Goal: Transaction & Acquisition: Purchase product/service

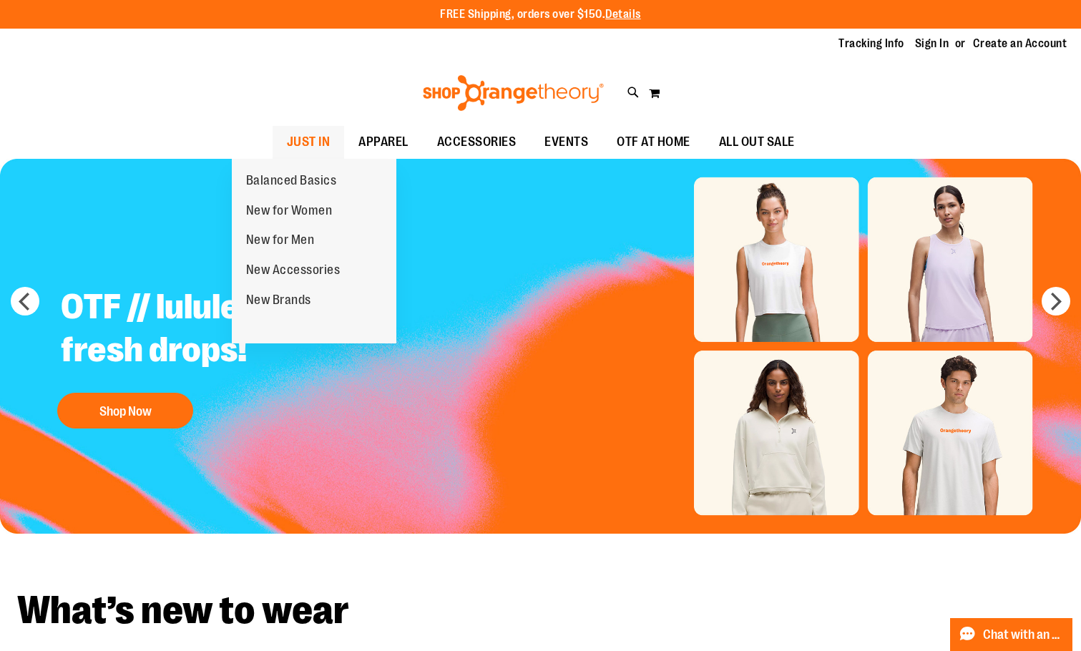
type input "**********"
click at [287, 135] on span "JUST IN" at bounding box center [309, 142] width 44 height 32
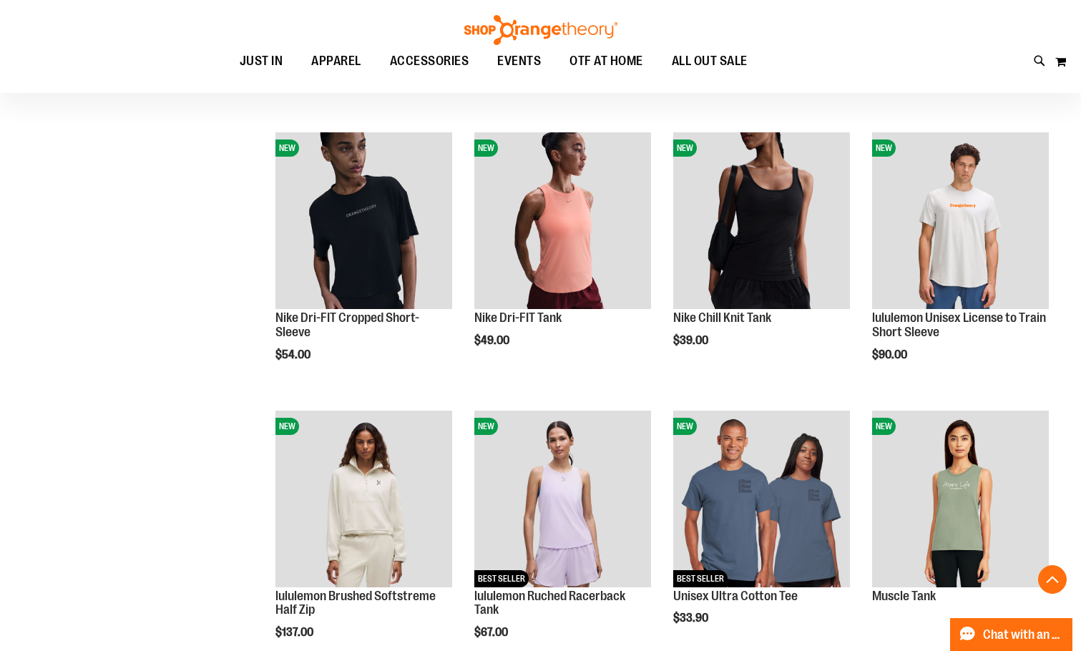
scroll to position [786, 0]
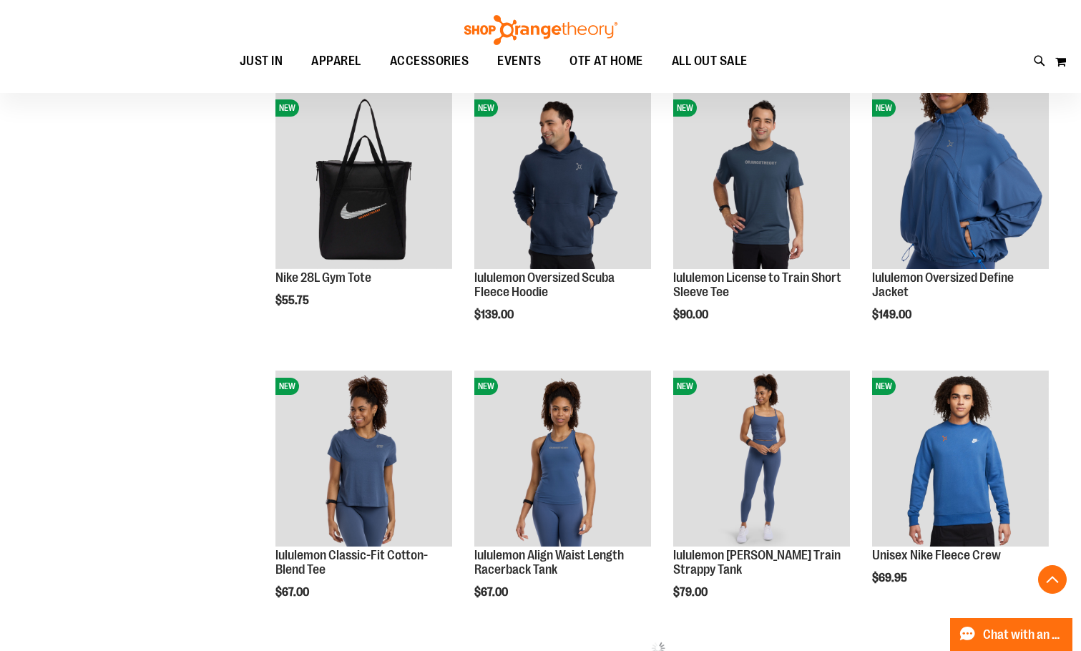
scroll to position [1287, 0]
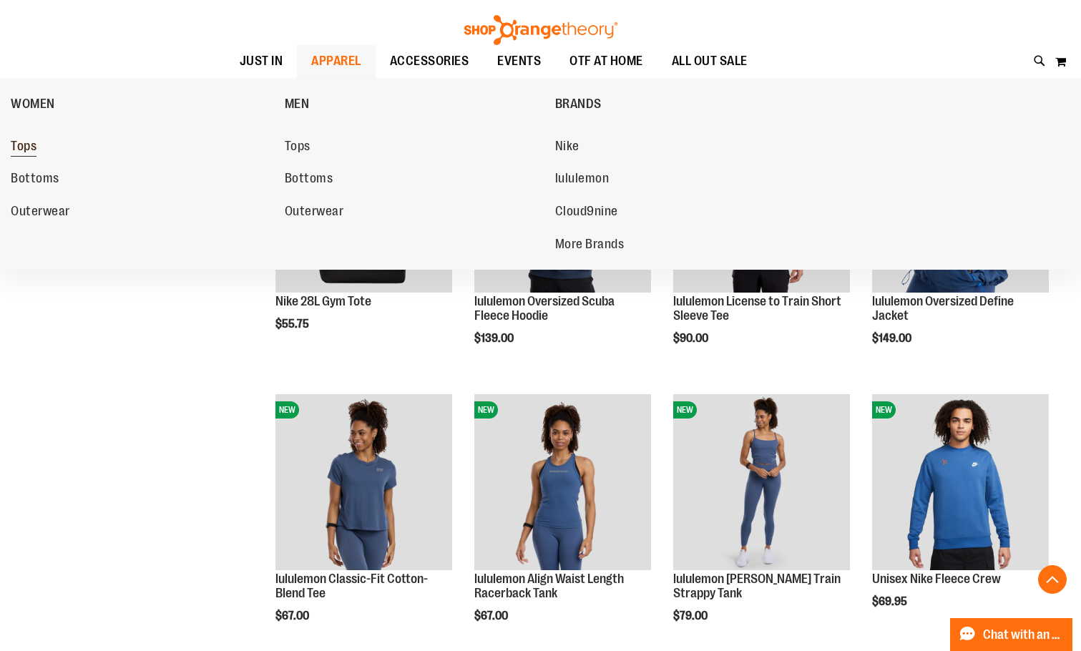
type input "**********"
click at [36, 147] on span "Tops" at bounding box center [24, 148] width 26 height 18
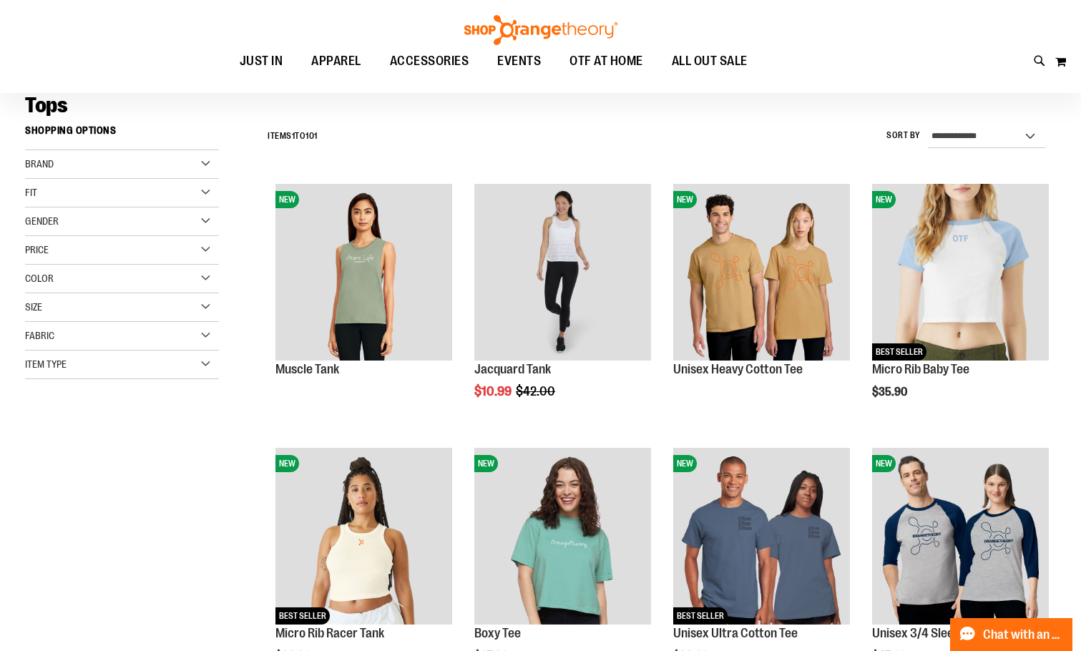
scroll to position [143, 0]
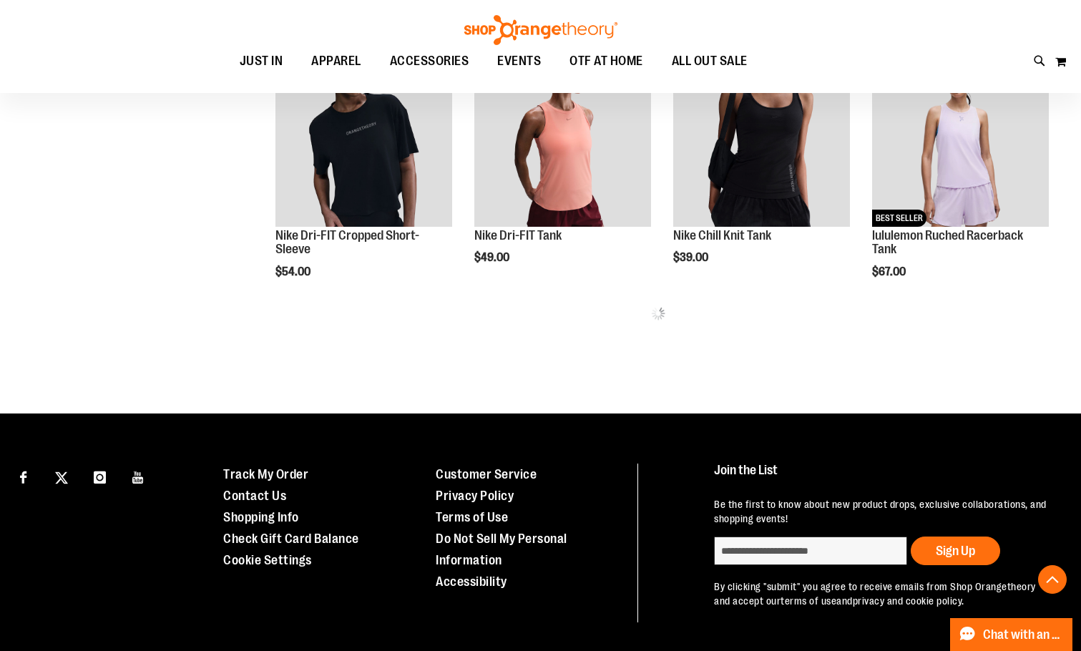
scroll to position [787, 0]
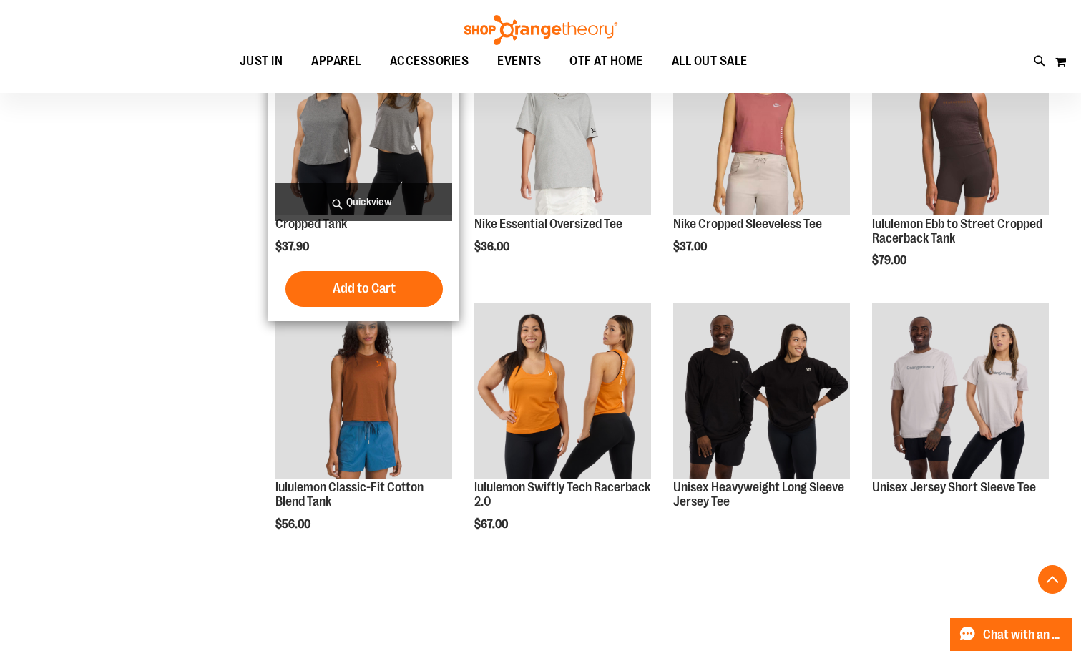
scroll to position [2146, 0]
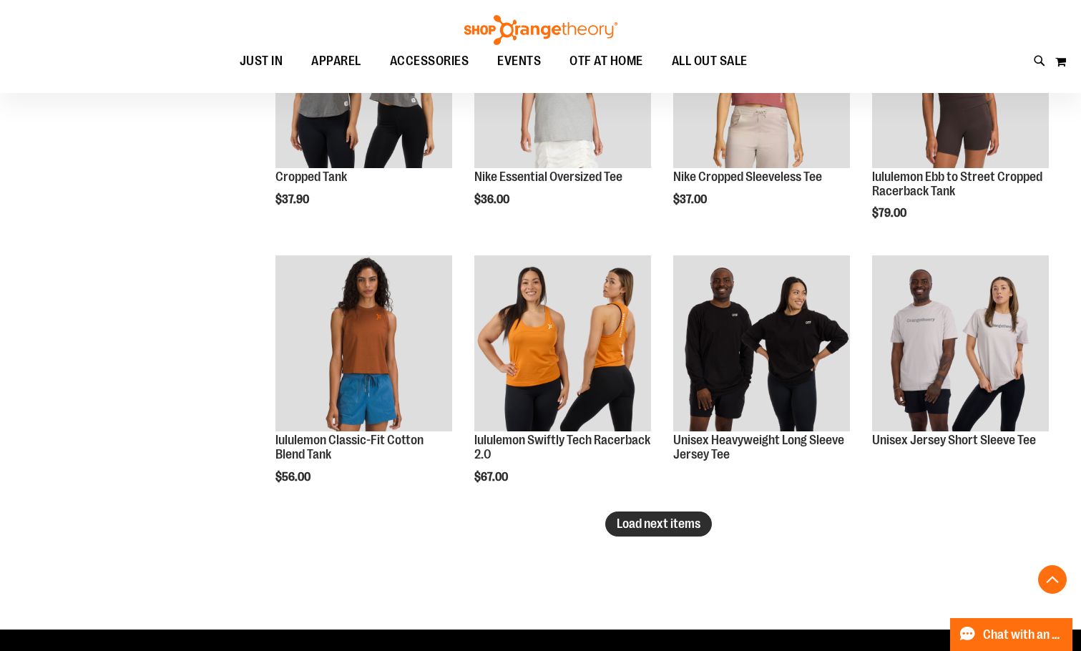
type input "**********"
click at [674, 518] on button "Load next items" at bounding box center [658, 524] width 107 height 25
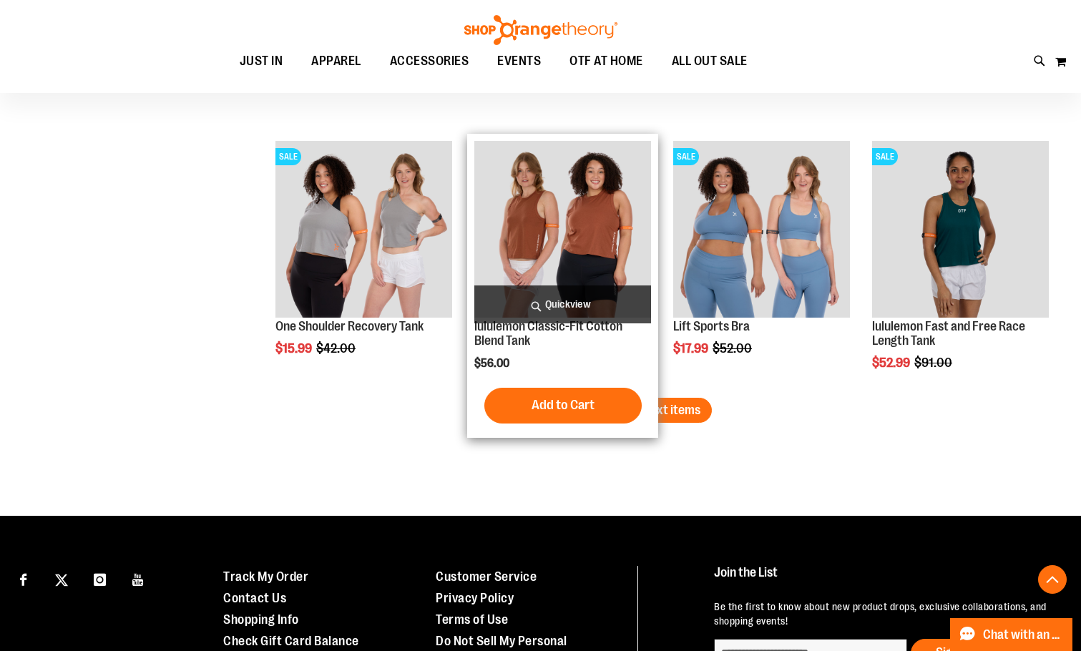
scroll to position [3077, 0]
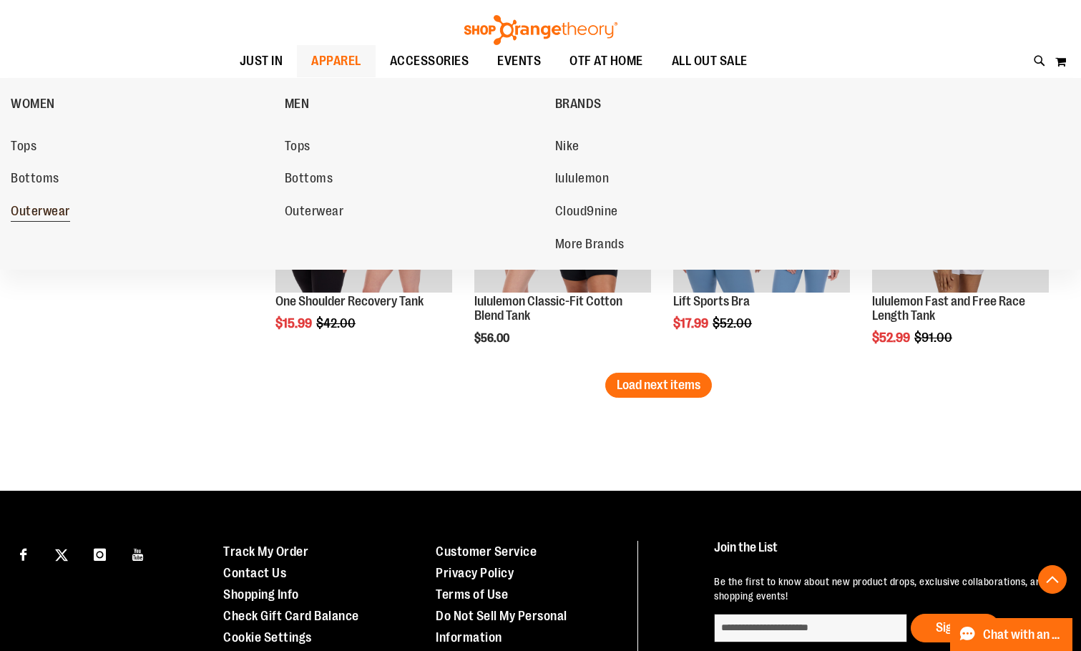
click at [47, 205] on link "Outerwear" at bounding box center [141, 212] width 260 height 26
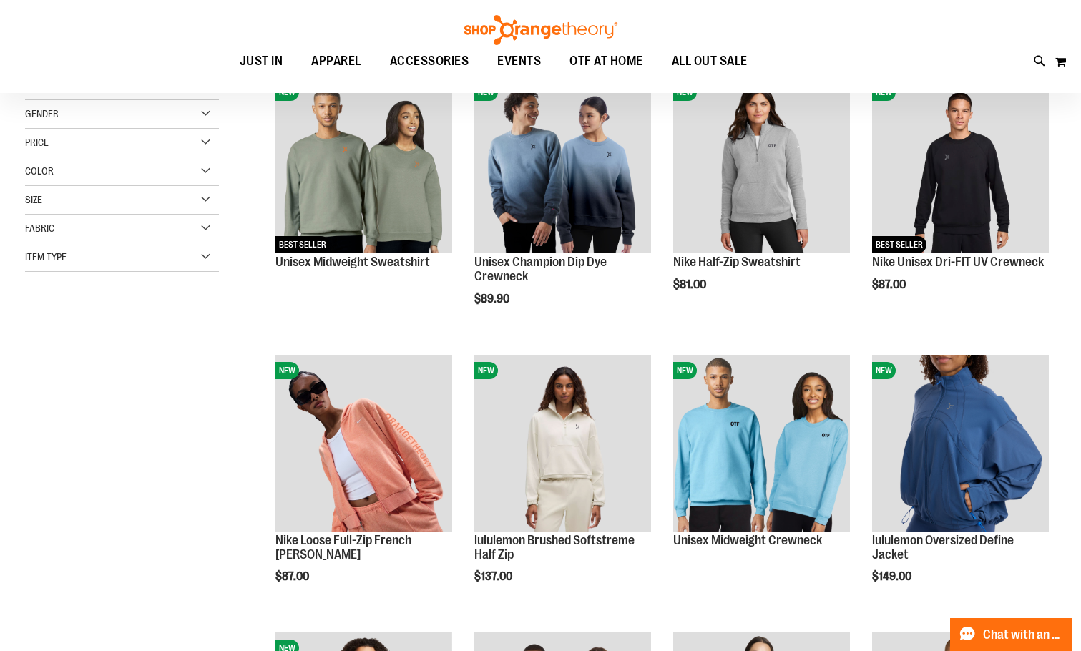
scroll to position [215, 0]
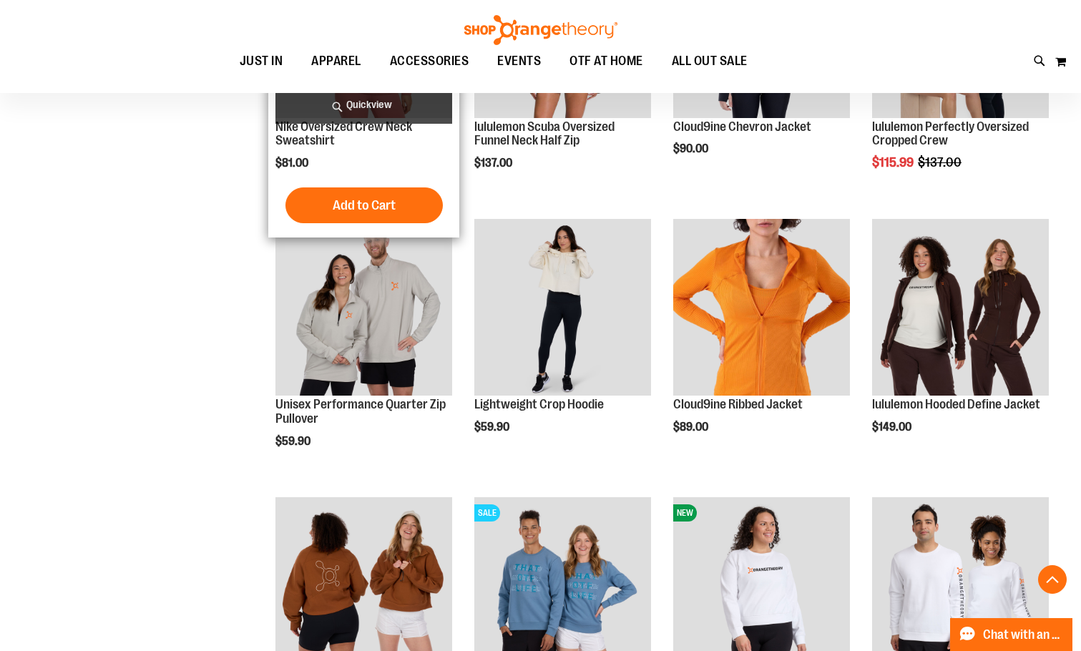
scroll to position [1217, 0]
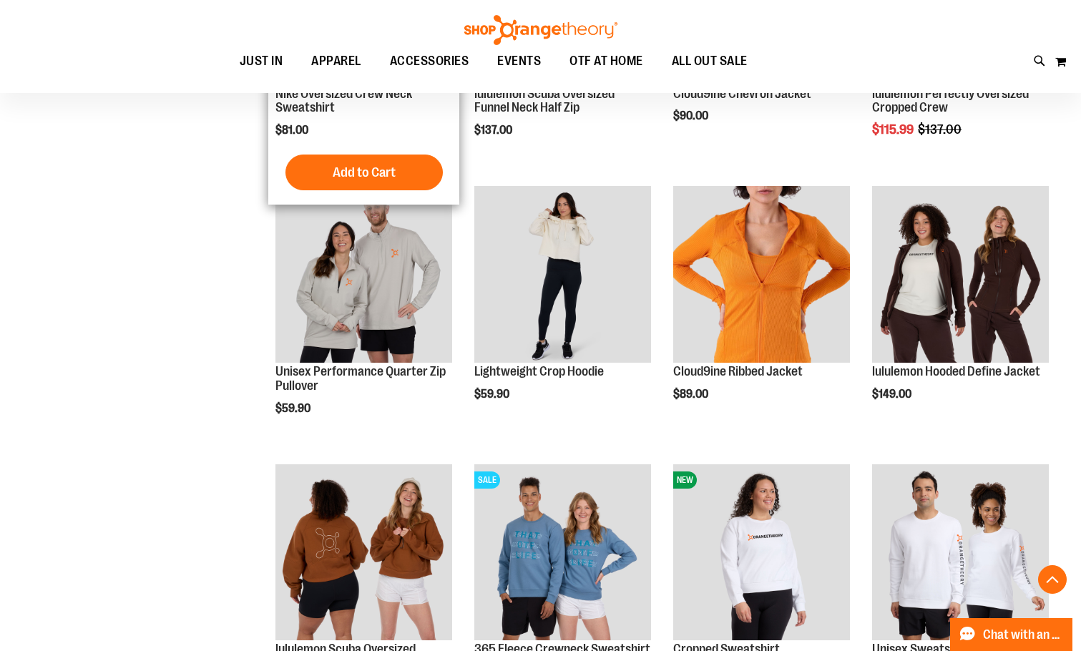
scroll to position [1432, 0]
